Goal: Manage account settings

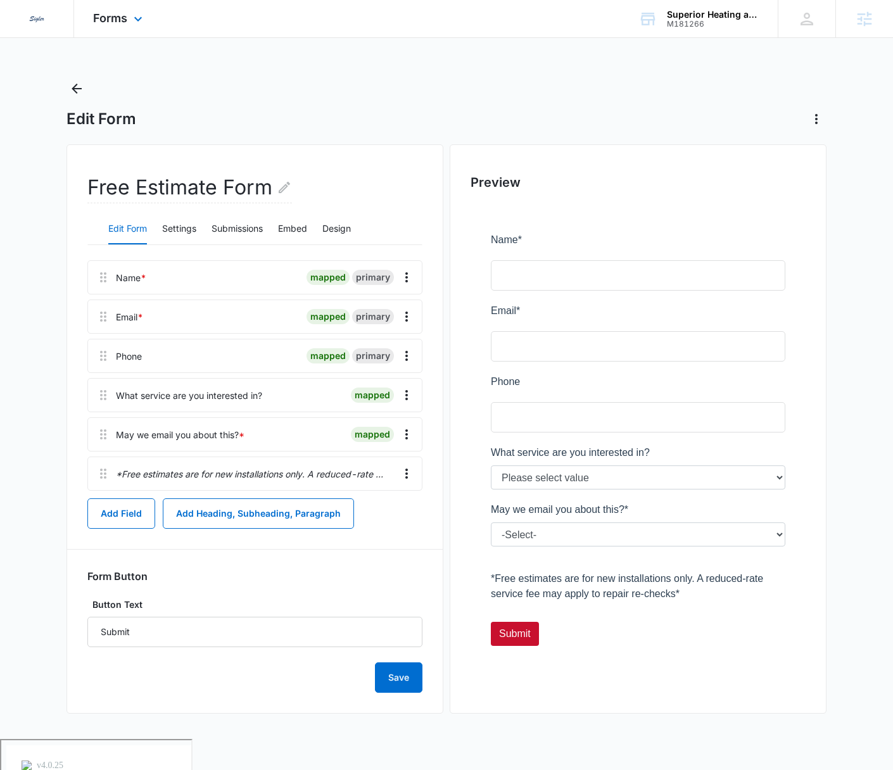
click at [130, 9] on div "Forms Apps Reputation Websites Forms CRM Email Social Content Ads Intelligence …" at bounding box center [119, 18] width 91 height 37
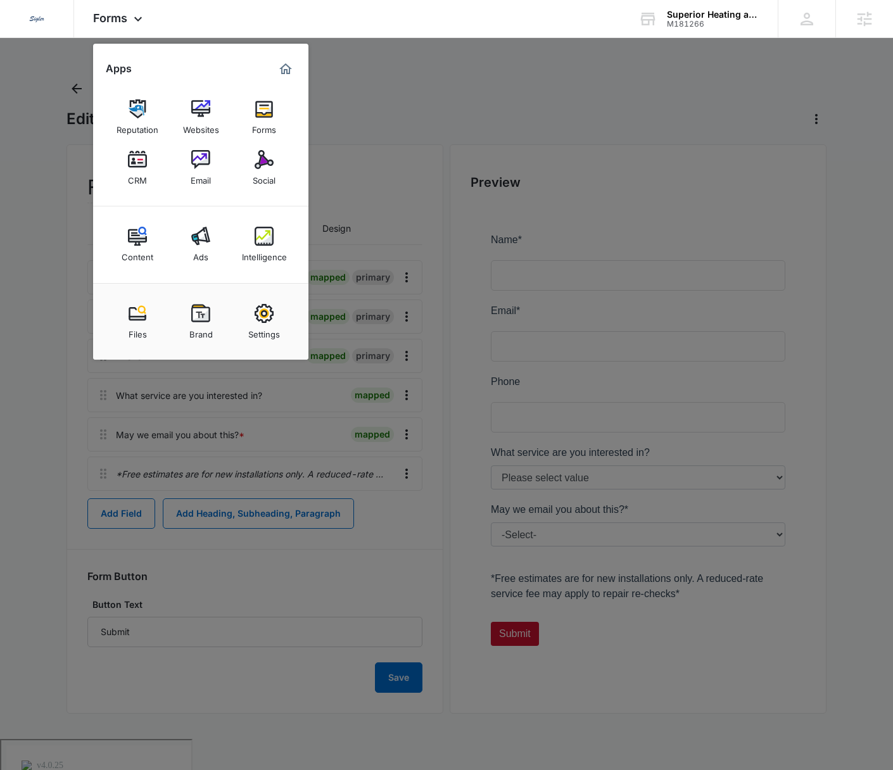
click at [362, 133] on div at bounding box center [446, 385] width 893 height 770
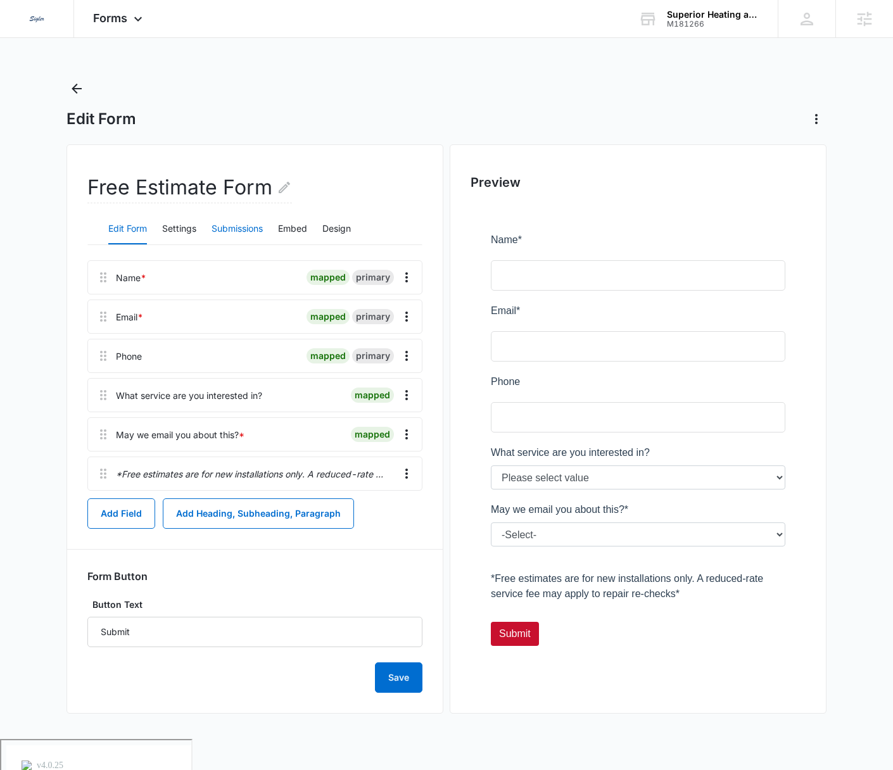
click at [234, 230] on button "Submissions" at bounding box center [236, 229] width 51 height 30
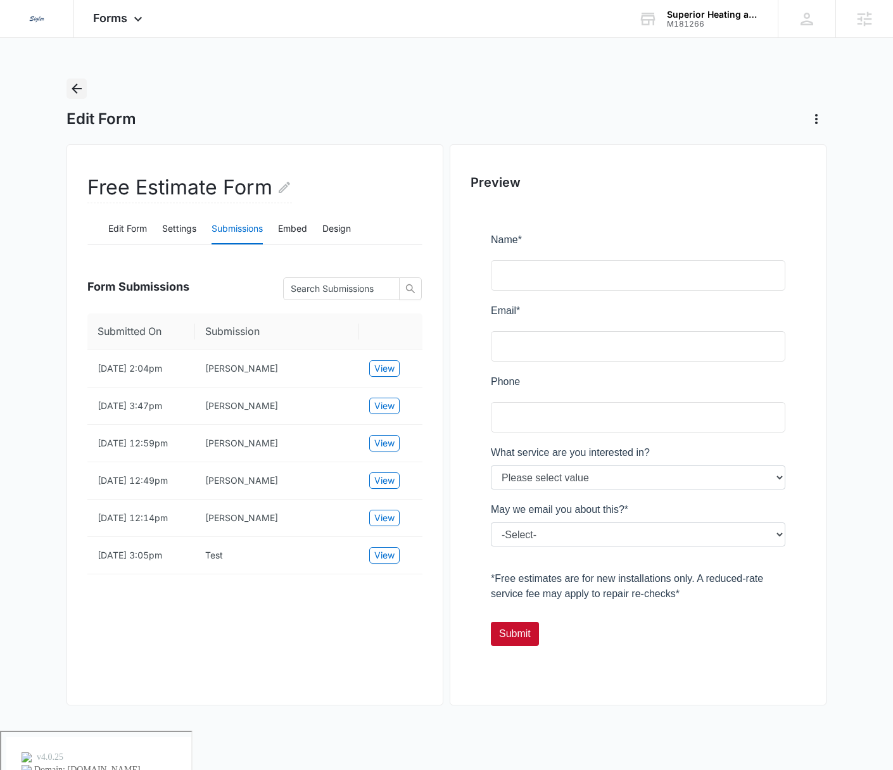
click at [70, 90] on icon "Back" at bounding box center [76, 88] width 15 height 15
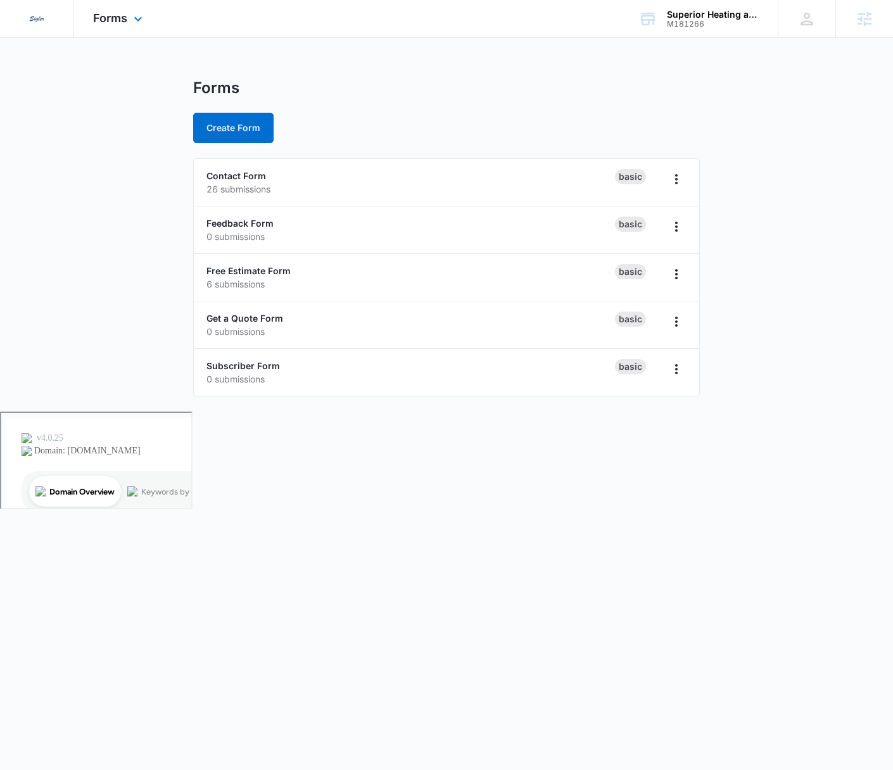
click at [123, 26] on div "Forms Apps Reputation Websites Forms CRM Email Social Content Ads Intelligence …" at bounding box center [119, 18] width 91 height 37
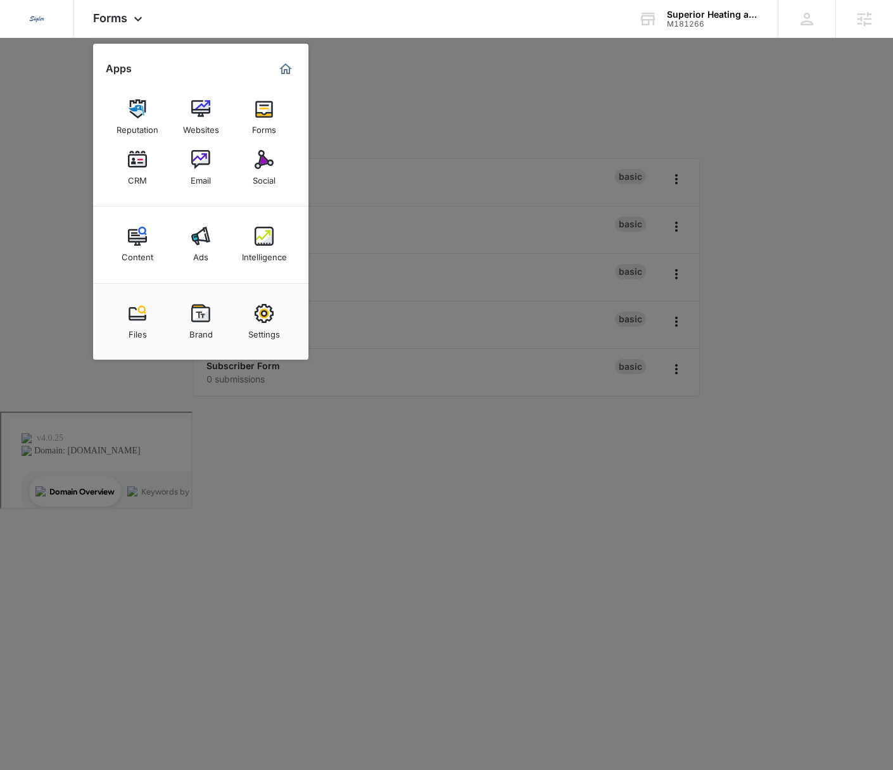
click at [475, 168] on div at bounding box center [446, 385] width 893 height 770
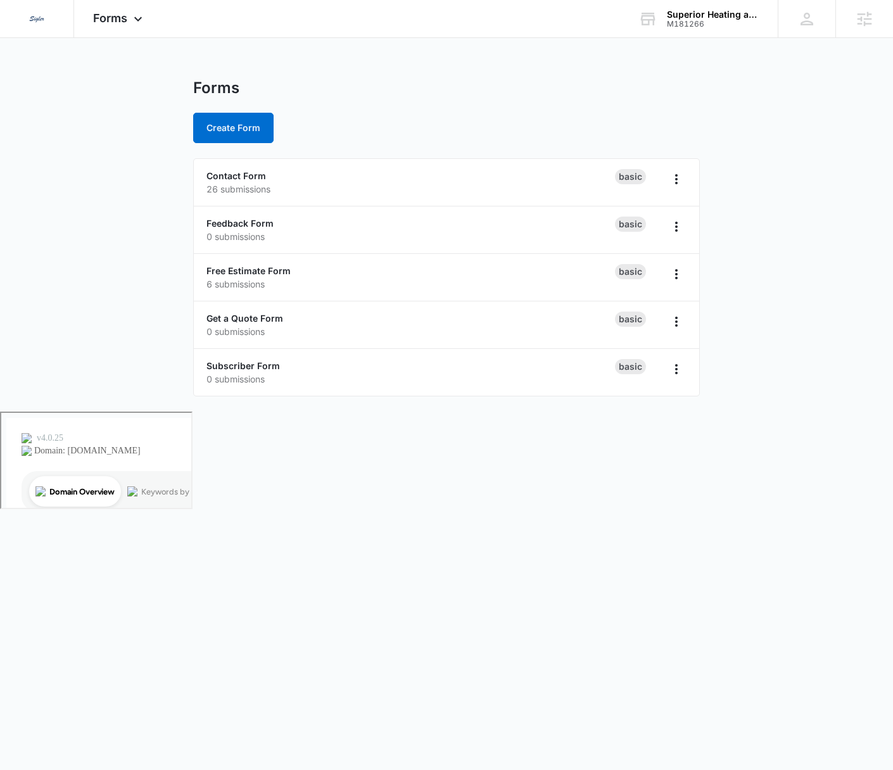
click at [470, 97] on div "Forms Create Form" at bounding box center [446, 111] width 506 height 65
drag, startPoint x: 667, startPoint y: 84, endPoint x: 692, endPoint y: 82, distance: 25.4
click at [667, 84] on div "Forms" at bounding box center [446, 88] width 506 height 19
click at [125, 20] on span "Forms" at bounding box center [110, 17] width 34 height 13
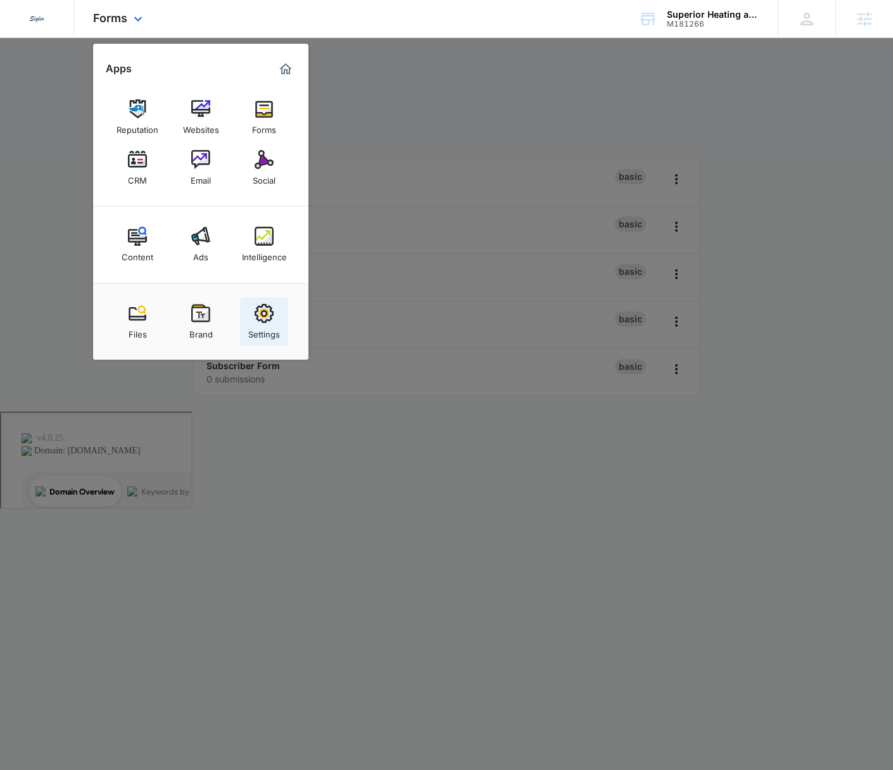
click at [262, 310] on img at bounding box center [263, 313] width 19 height 19
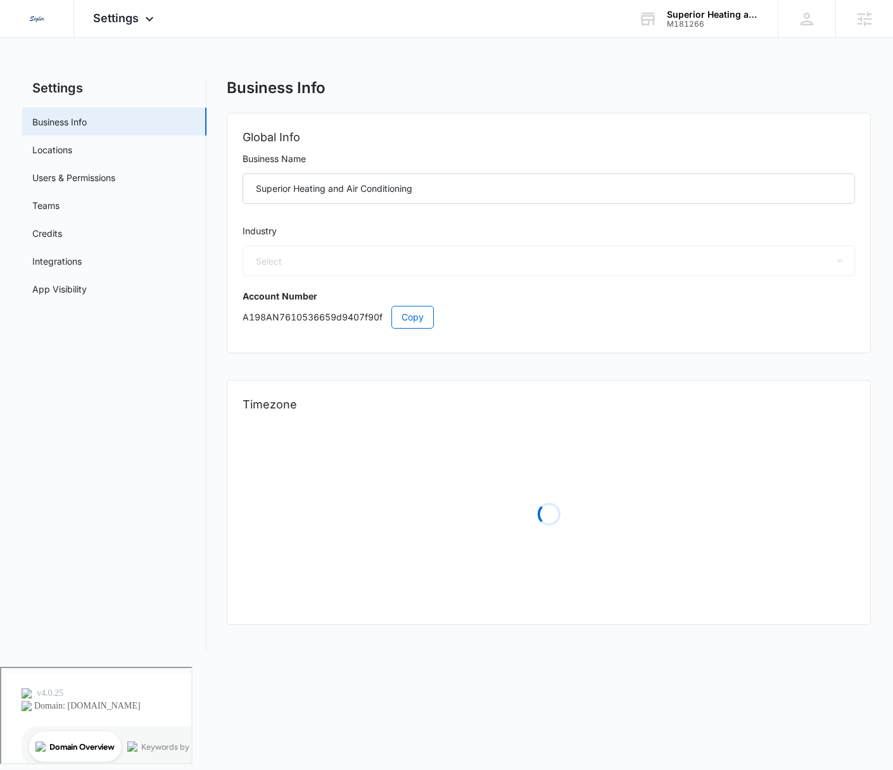
select select "3"
select select "US"
select select "America/Los_Angeles"
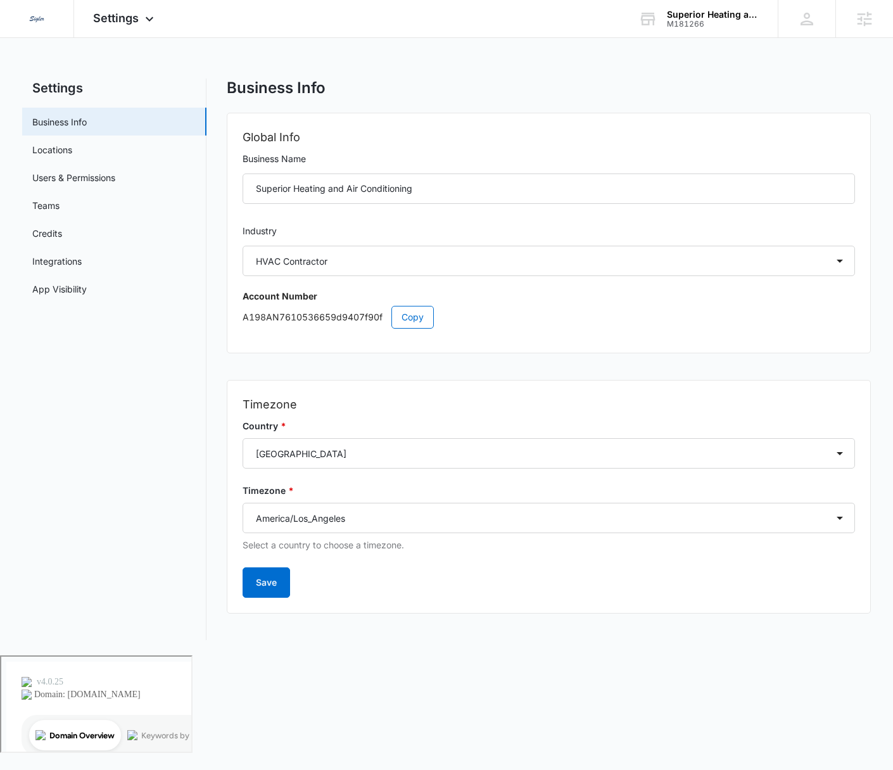
click at [450, 73] on div "Dedicated to Helping You Make Your Customers Comfortable Indoors. We are a mark…" at bounding box center [446, 327] width 893 height 655
click at [129, 20] on span "Settings" at bounding box center [116, 17] width 46 height 13
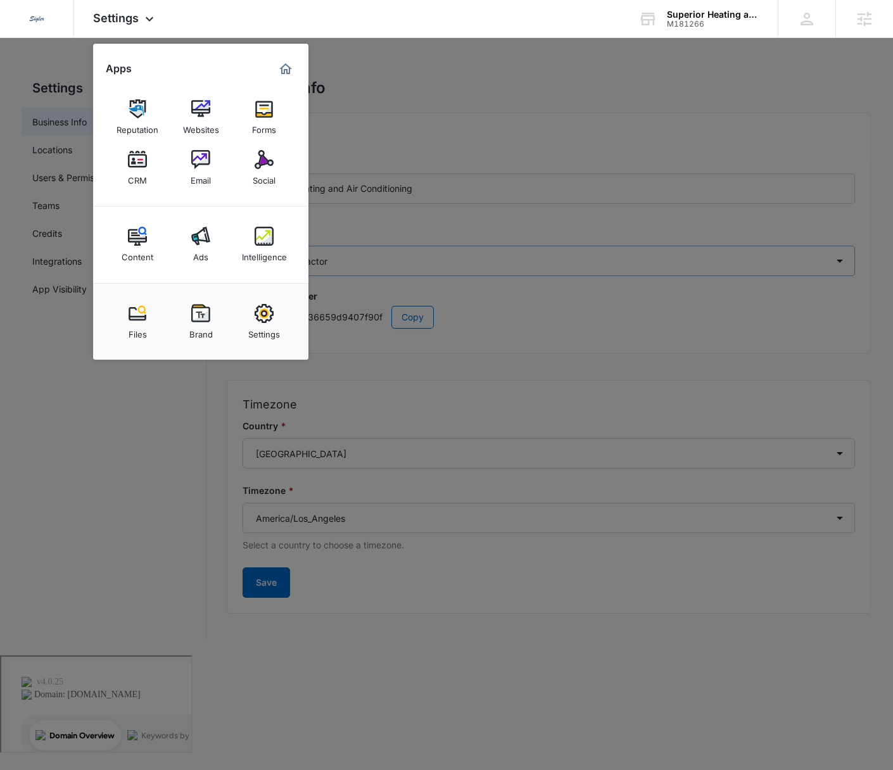
click at [205, 256] on div "Ads" at bounding box center [200, 254] width 15 height 16
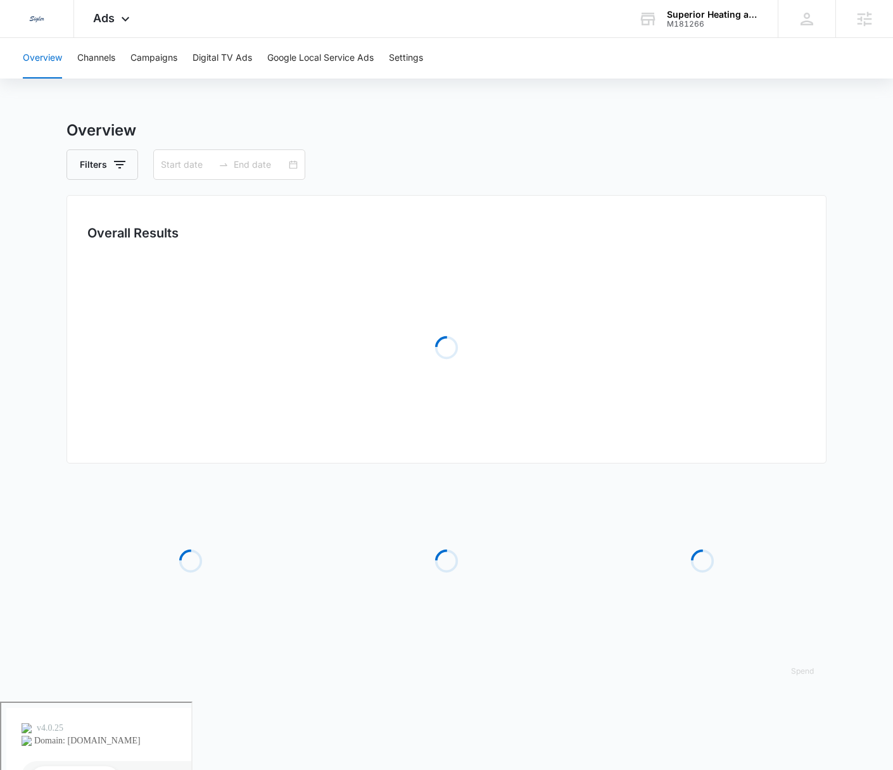
type input "[DATE]"
click at [726, 106] on div "Overview Channels Campaigns Digital TV Ads Google Local Service Ads Settings Ov…" at bounding box center [446, 369] width 893 height 663
